Goal: Transaction & Acquisition: Purchase product/service

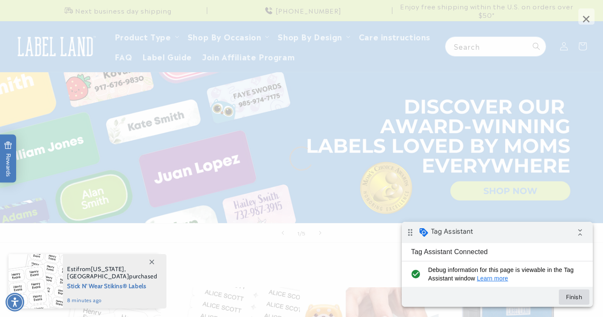
click at [579, 300] on button "Finish" at bounding box center [574, 296] width 31 height 15
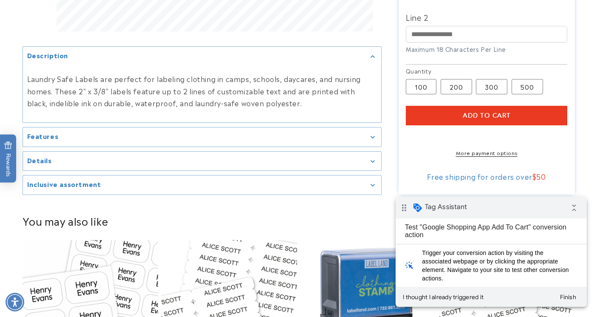
click at [438, 114] on button "Add to cart" at bounding box center [486, 116] width 161 height 20
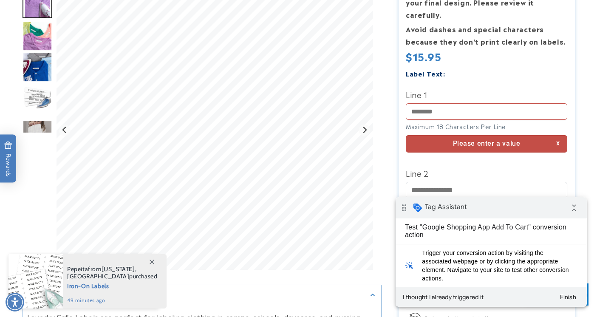
scroll to position [192, 0]
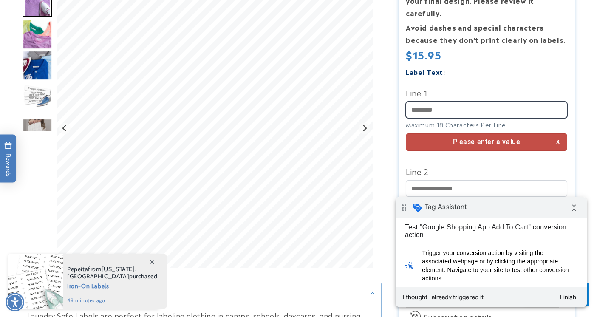
click at [431, 102] on input "Line 1" at bounding box center [486, 110] width 161 height 17
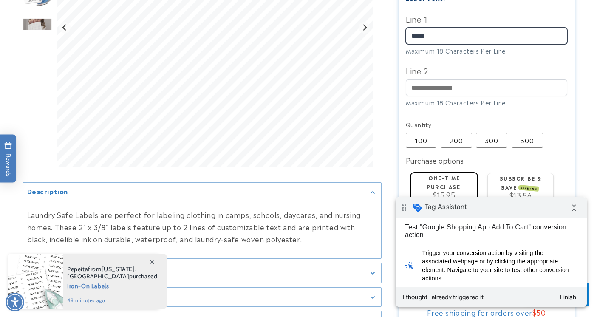
scroll to position [422, 0]
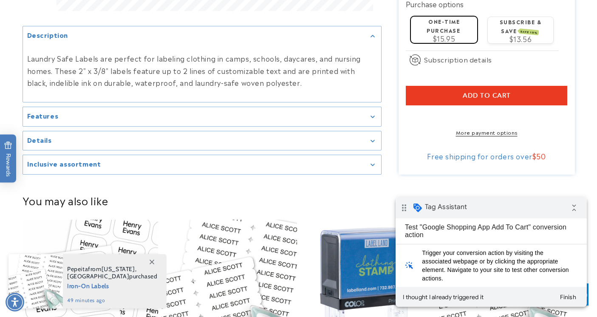
type input "*****"
click at [445, 91] on button "Add to cart" at bounding box center [486, 96] width 161 height 20
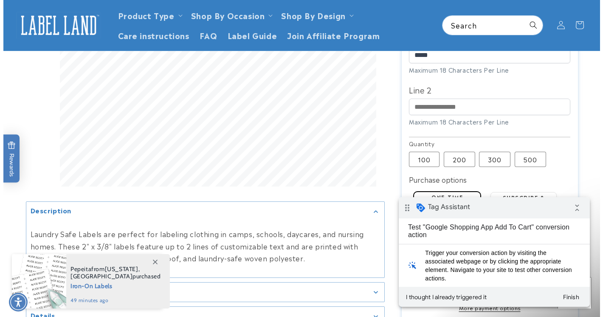
scroll to position [129, 0]
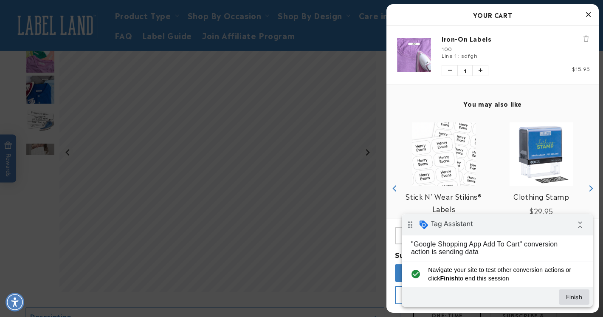
click at [582, 302] on button "Finish" at bounding box center [574, 296] width 31 height 15
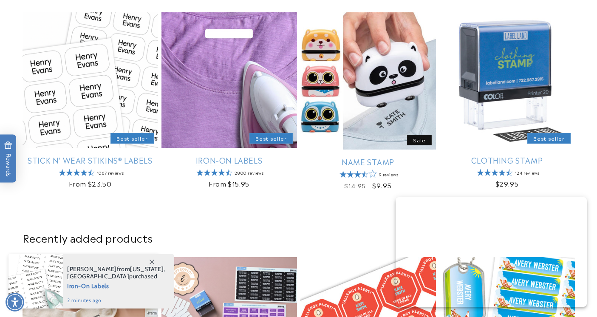
click at [266, 155] on link "Iron-On Labels" at bounding box center [228, 160] width 135 height 10
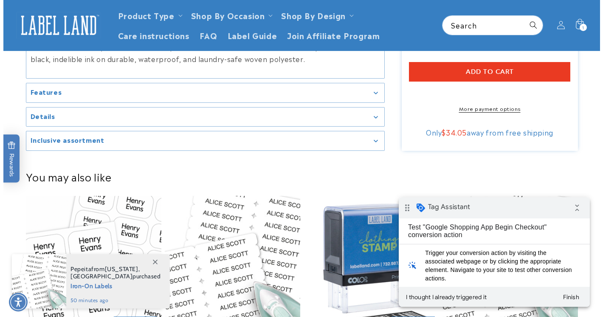
scroll to position [443, 0]
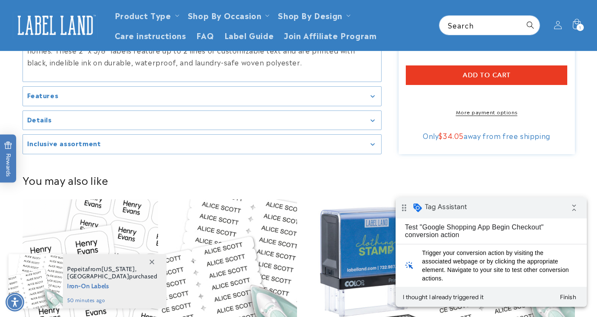
type input "******"
click at [434, 65] on button "Add to cart" at bounding box center [486, 75] width 161 height 20
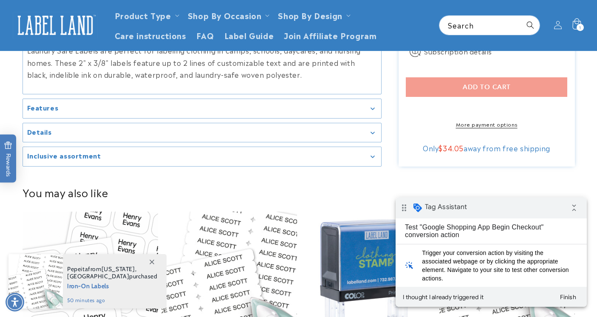
click at [574, 25] on icon at bounding box center [576, 25] width 20 height 20
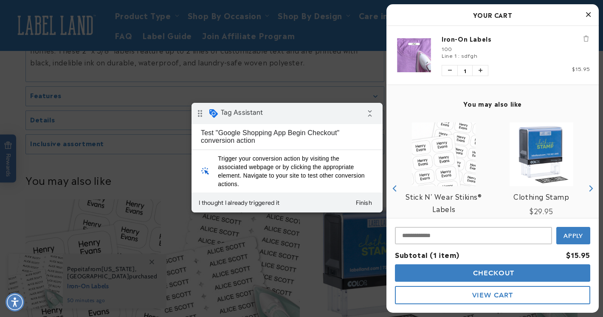
click at [277, 113] on div "drag_indicator Tag Assistant collapse_all" at bounding box center [287, 113] width 191 height 21
click at [492, 269] on span "Checkout" at bounding box center [493, 273] width 44 height 8
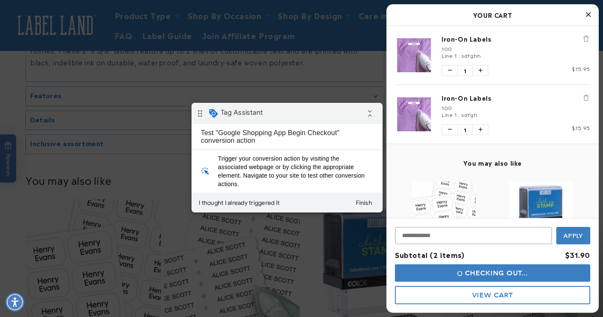
scroll to position [0, 0]
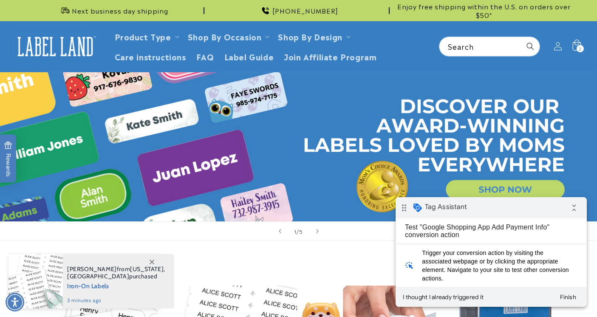
click at [584, 41] on icon at bounding box center [576, 47] width 20 height 20
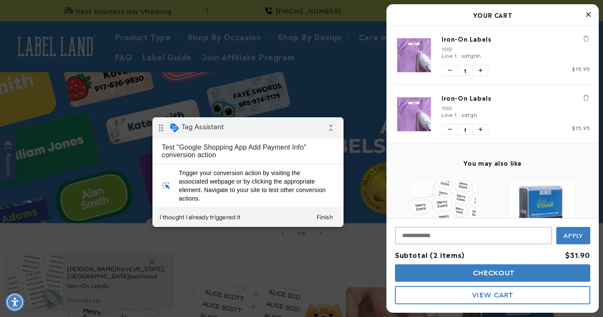
drag, startPoint x: 241, startPoint y: 123, endPoint x: 267, endPoint y: 129, distance: 26.1
click at [267, 129] on div "drag_indicator Tag Assistant collapse_all" at bounding box center [247, 127] width 191 height 21
click at [487, 275] on span "Checkout" at bounding box center [493, 273] width 44 height 8
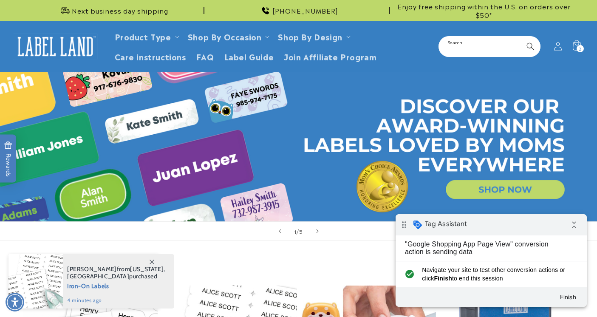
click at [475, 49] on input "Search" at bounding box center [489, 46] width 100 height 19
type input "*****"
click at [528, 46] on icon "Search" at bounding box center [530, 46] width 8 height 8
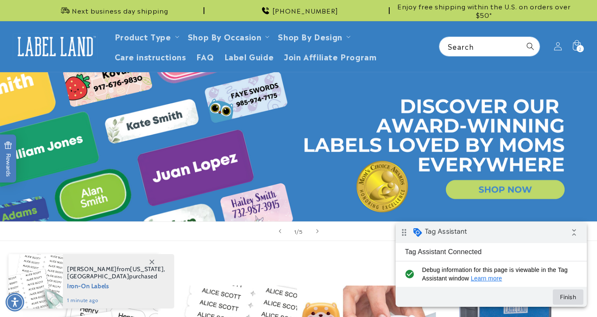
click at [566, 297] on button "Finish" at bounding box center [568, 296] width 31 height 15
